Goal: Task Accomplishment & Management: Manage account settings

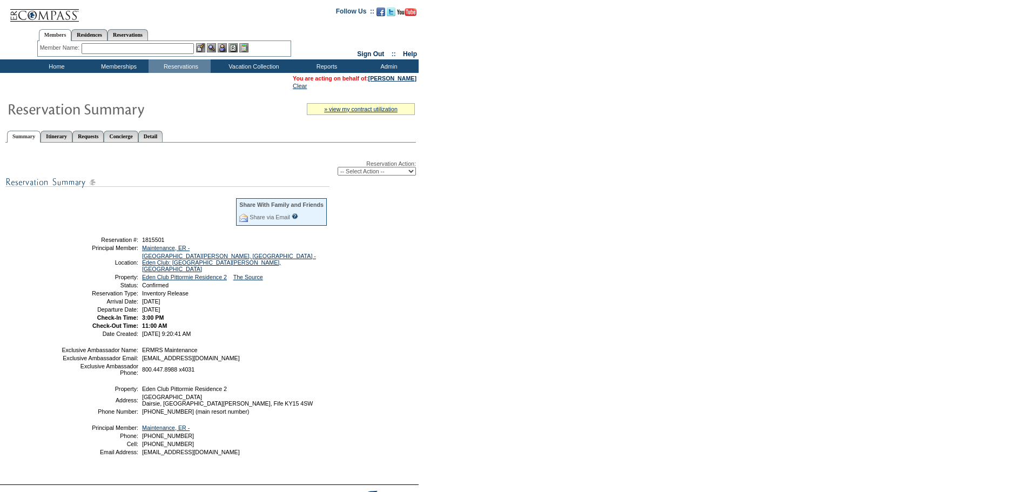
drag, startPoint x: 401, startPoint y: 170, endPoint x: 400, endPoint y: 176, distance: 6.6
click at [401, 170] on select "-- Select Action -- Modify Reservation Dates Modify Reservation Cost Modify Occ…" at bounding box center [377, 171] width 78 height 9
select select "CancelRes"
click at [338, 169] on select "-- Select Action -- Modify Reservation Dates Modify Reservation Cost Modify Occ…" at bounding box center [377, 171] width 78 height 9
click at [376, 171] on select "-- Select Action -- Modify Reservation Dates Modify Reservation Cost Modify Occ…" at bounding box center [377, 171] width 78 height 9
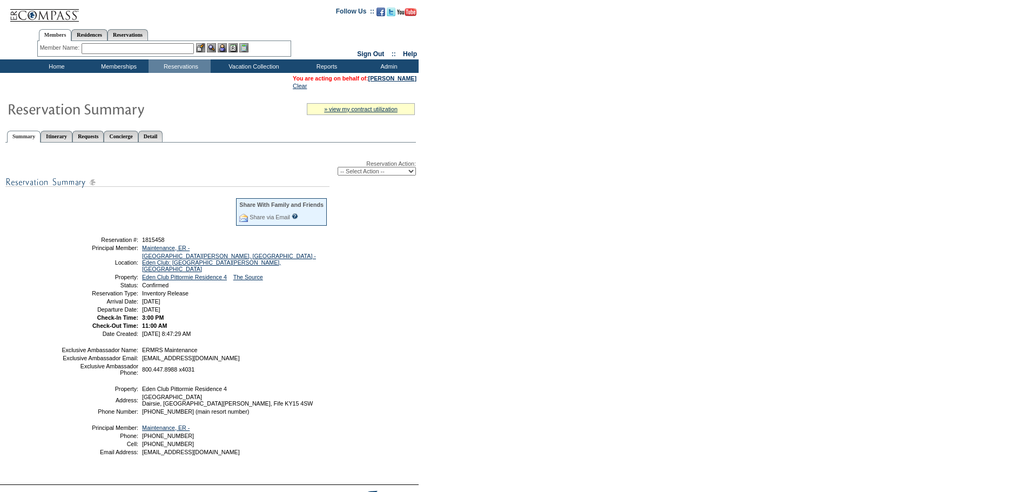
select select "CancelRes"
click at [338, 169] on select "-- Select Action -- Modify Reservation Dates Modify Reservation Cost Modify Occ…" at bounding box center [377, 171] width 78 height 9
drag, startPoint x: 353, startPoint y: 266, endPoint x: 227, endPoint y: 96, distance: 211.3
click at [352, 266] on div "Reservation Action: -- Select Action -- Modify Reservation Dates Modify Reserva…" at bounding box center [210, 313] width 411 height 328
